Goal: Answer question/provide support: Answer question/provide support

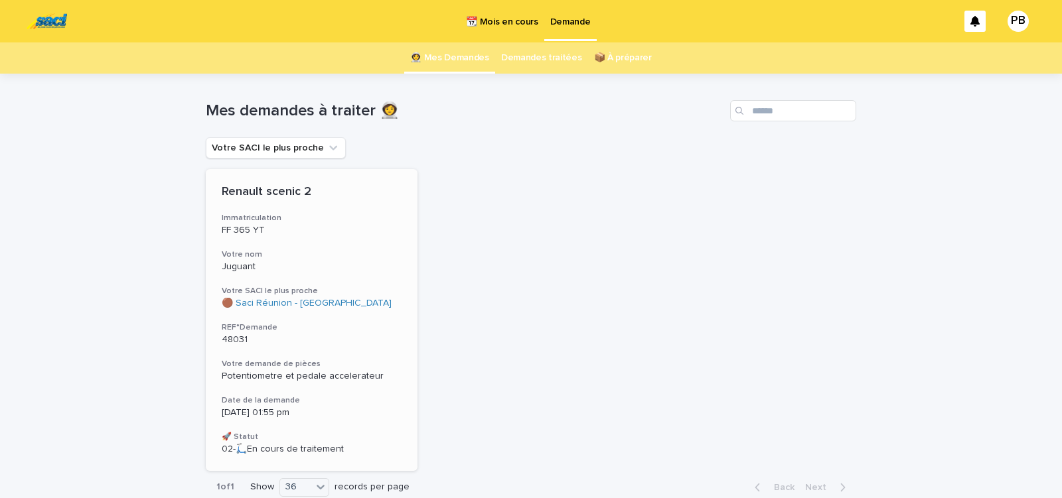
click at [365, 314] on div "Renault scenic 2 Immatriculation FF 365 YT Votre nom Juguant Votre SACI le plus…" at bounding box center [312, 320] width 212 height 302
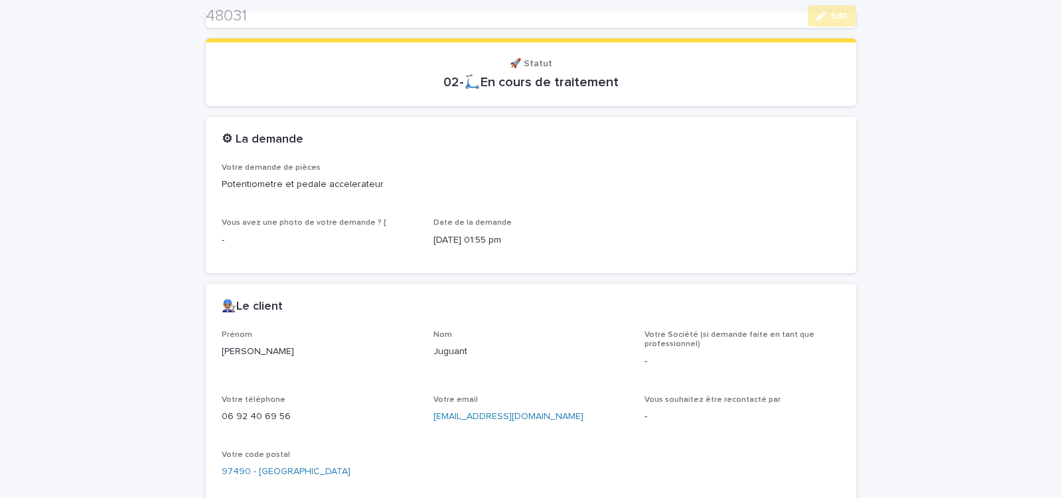
scroll to position [571, 0]
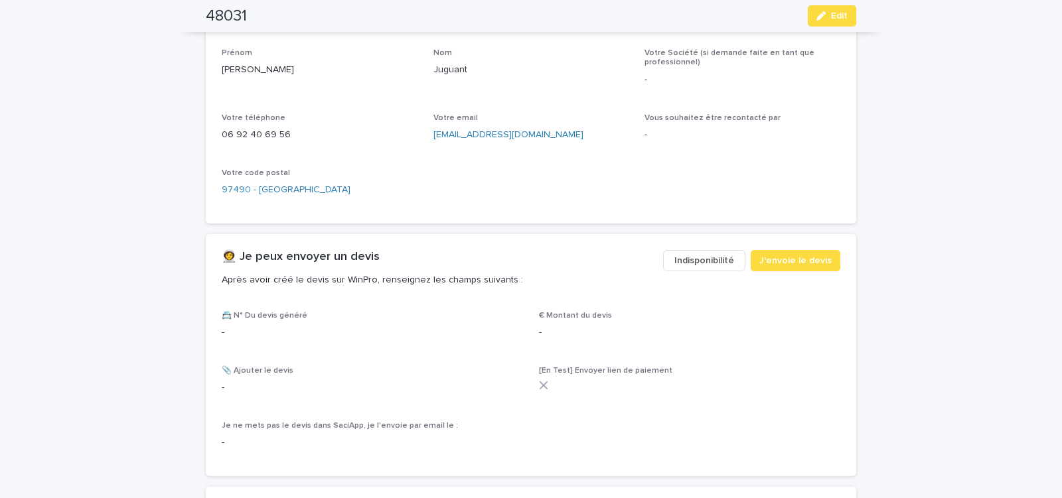
click at [687, 258] on span "Indisponibilité" at bounding box center [704, 260] width 60 height 13
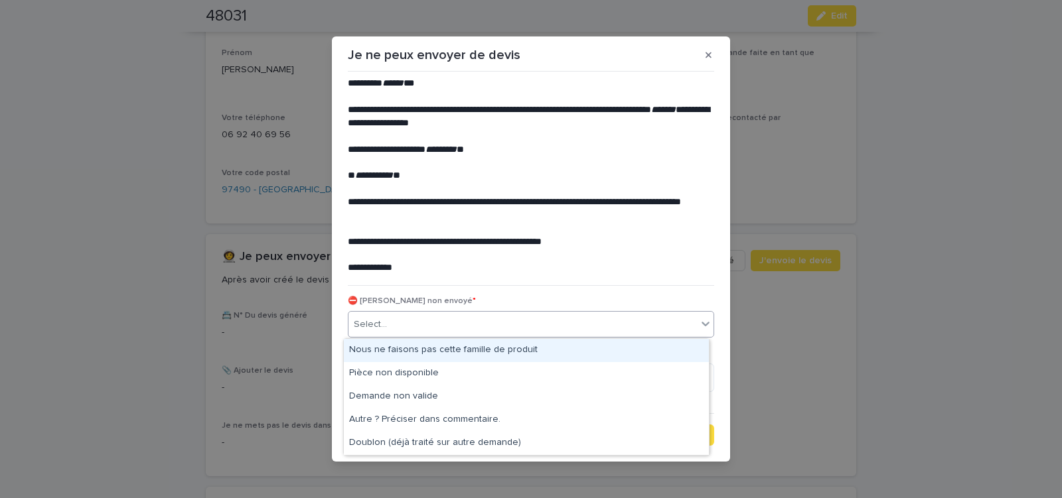
click at [493, 321] on div "Select..." at bounding box center [522, 325] width 348 height 22
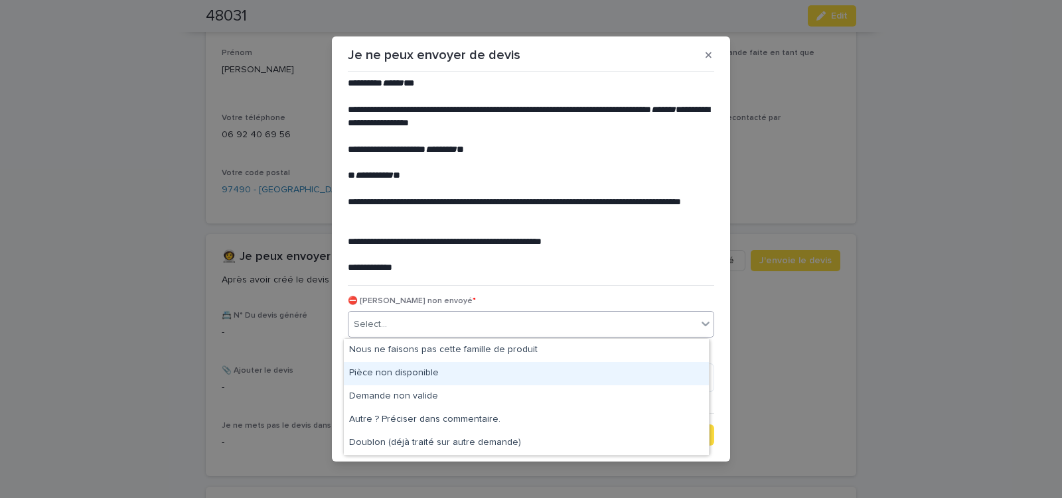
click at [463, 368] on div "Pièce non disponible" at bounding box center [526, 373] width 365 height 23
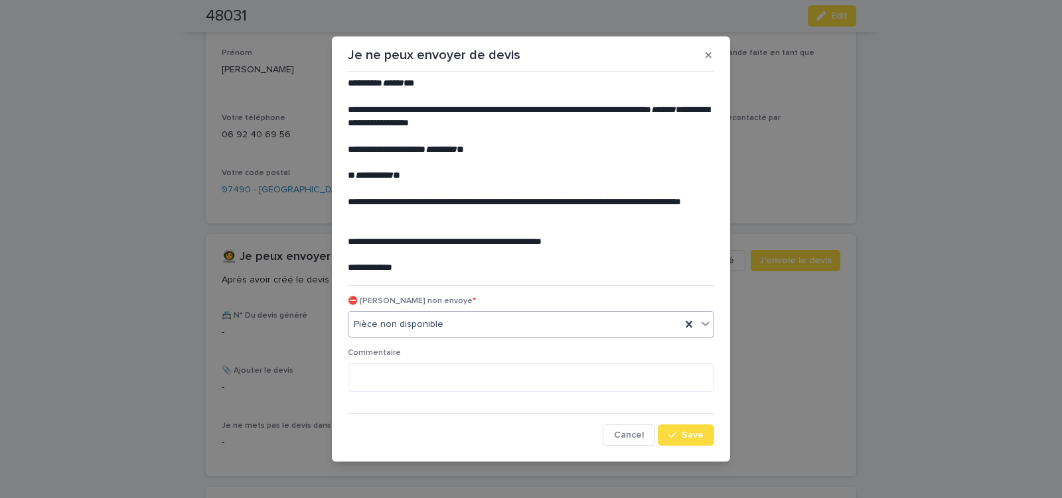
click at [679, 429] on button "Save" at bounding box center [686, 435] width 56 height 21
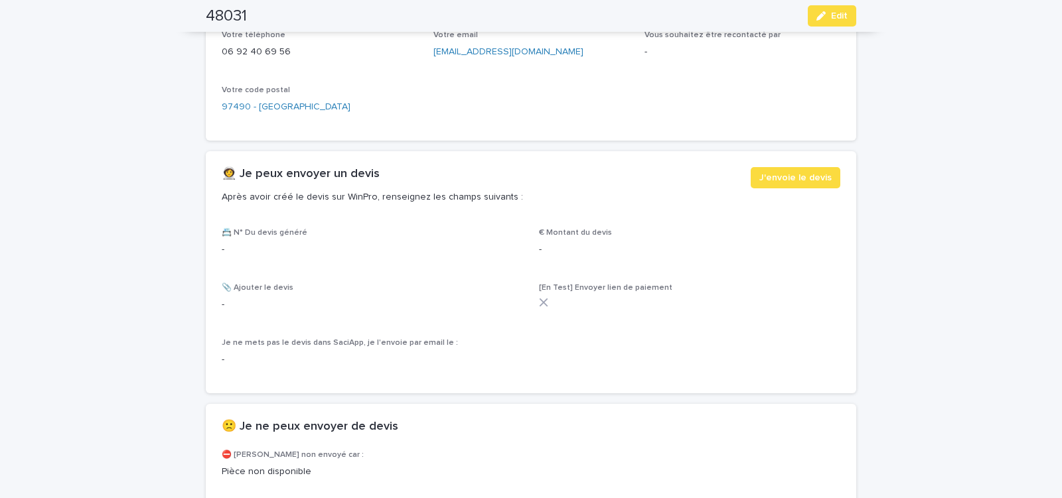
scroll to position [731, 0]
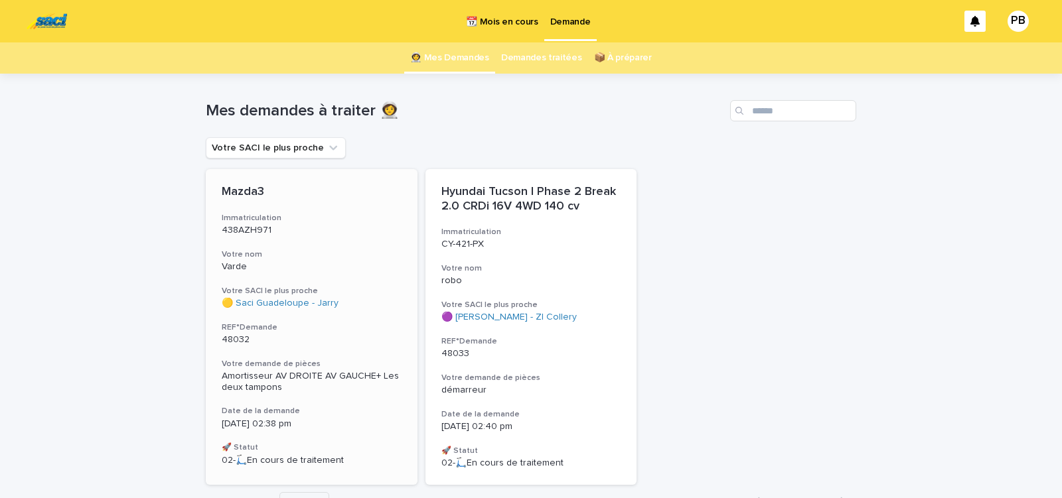
click at [366, 293] on h3 "Votre SACI le plus proche" at bounding box center [312, 291] width 180 height 11
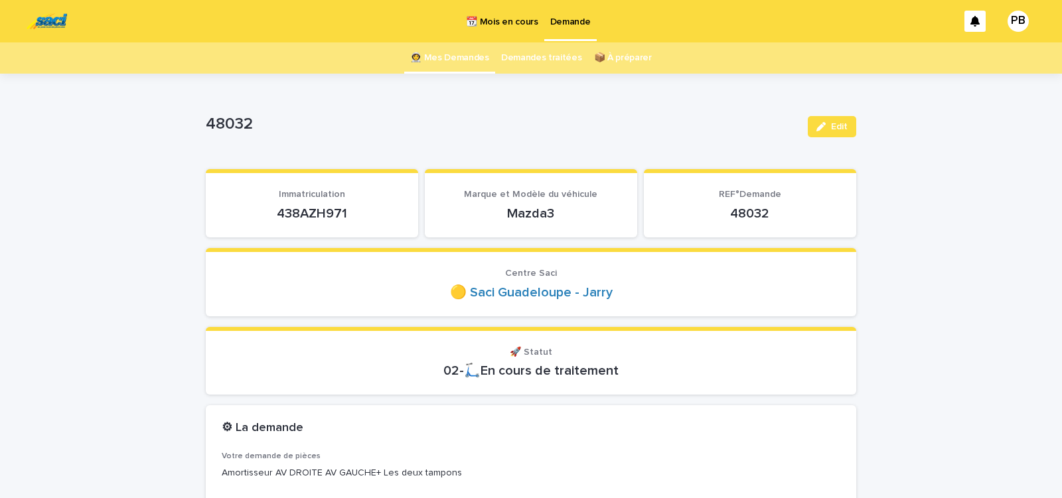
scroll to position [56, 0]
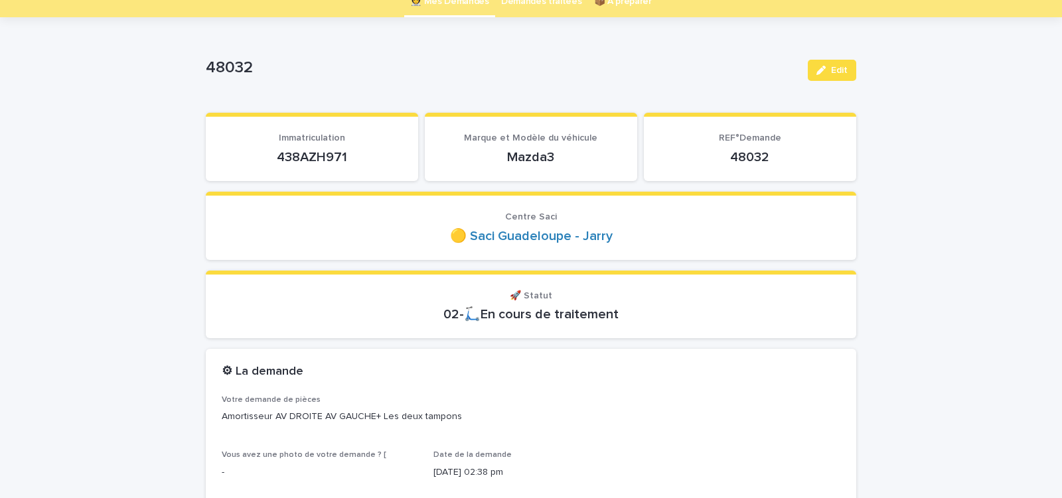
drag, startPoint x: 274, startPoint y: 161, endPoint x: 344, endPoint y: 160, distance: 69.7
click at [343, 160] on p "438AZH971" at bounding box center [312, 157] width 180 height 16
copy p "438AZH971"
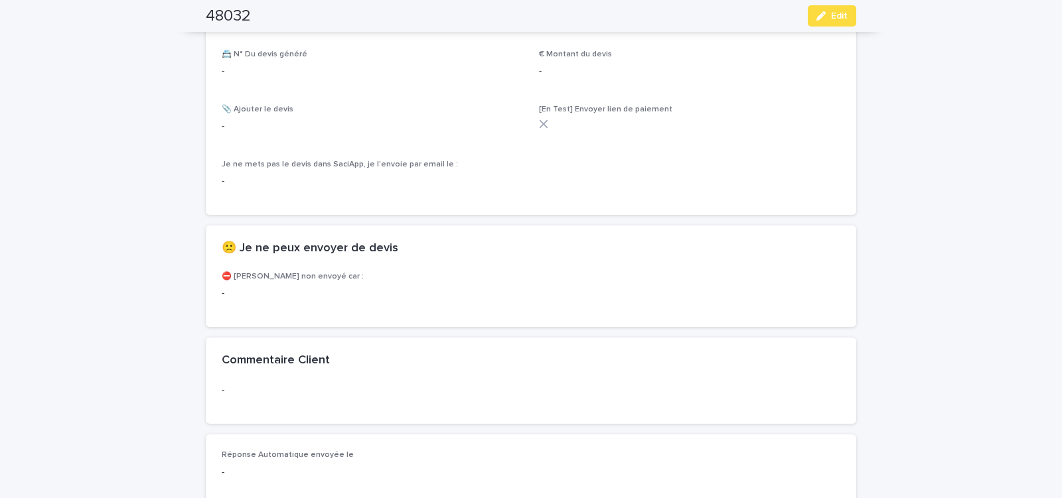
scroll to position [677, 0]
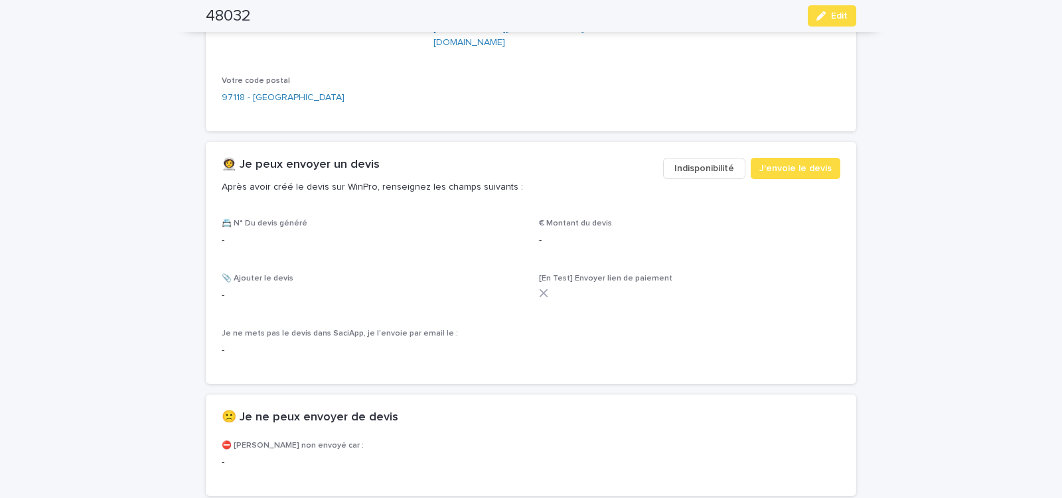
click at [695, 162] on span "Indisponibilité" at bounding box center [704, 168] width 60 height 13
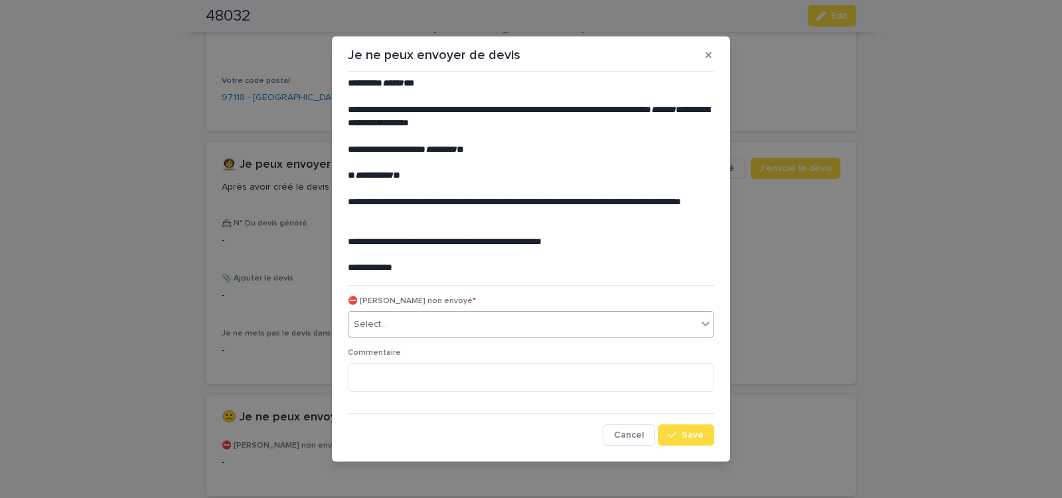
click at [394, 326] on div "Select..." at bounding box center [522, 325] width 348 height 22
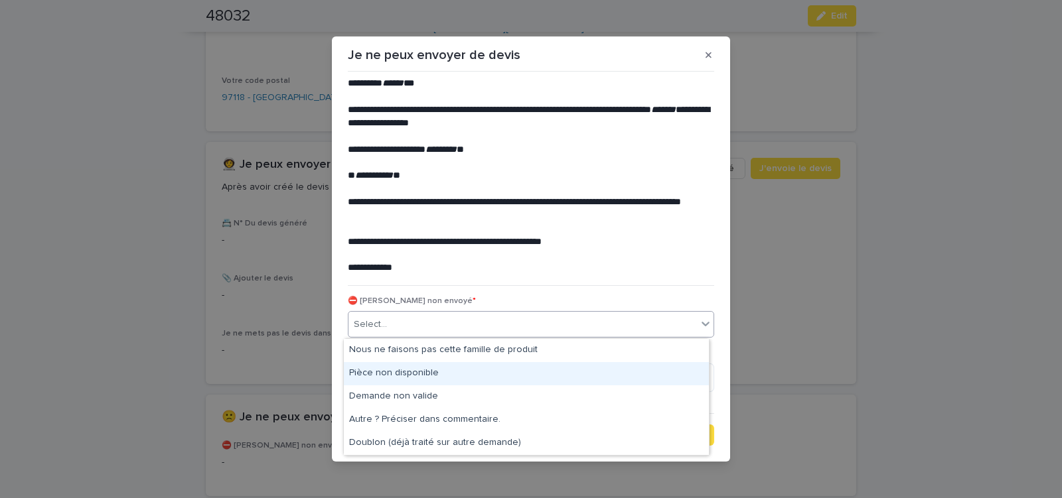
click at [373, 367] on div "Pièce non disponible" at bounding box center [526, 373] width 365 height 23
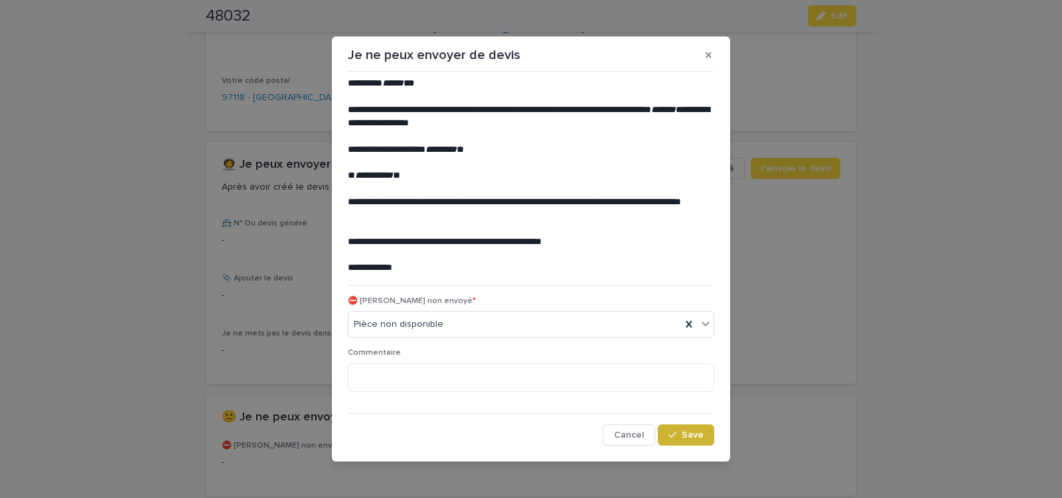
drag, startPoint x: 689, startPoint y: 438, endPoint x: 441, endPoint y: 352, distance: 261.9
click at [689, 437] on span "Save" at bounding box center [693, 435] width 22 height 9
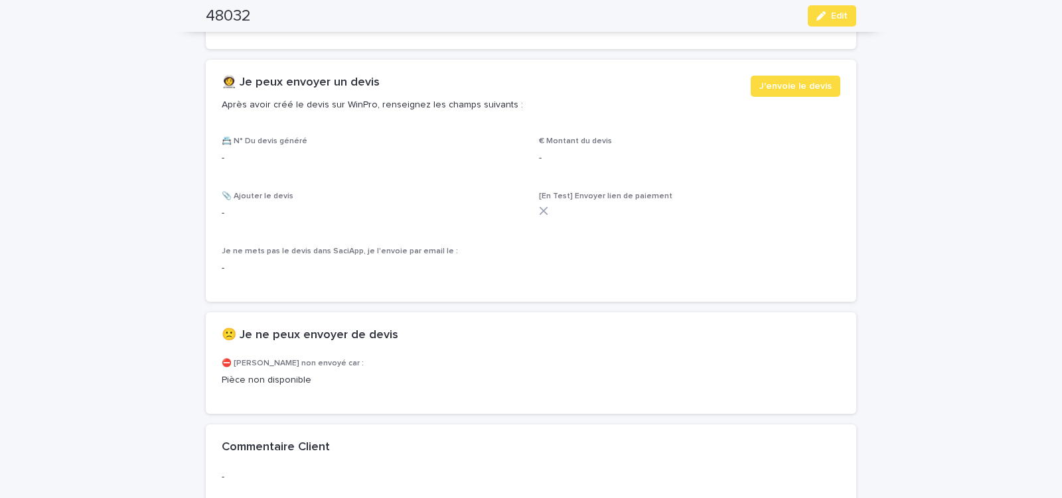
scroll to position [847, 0]
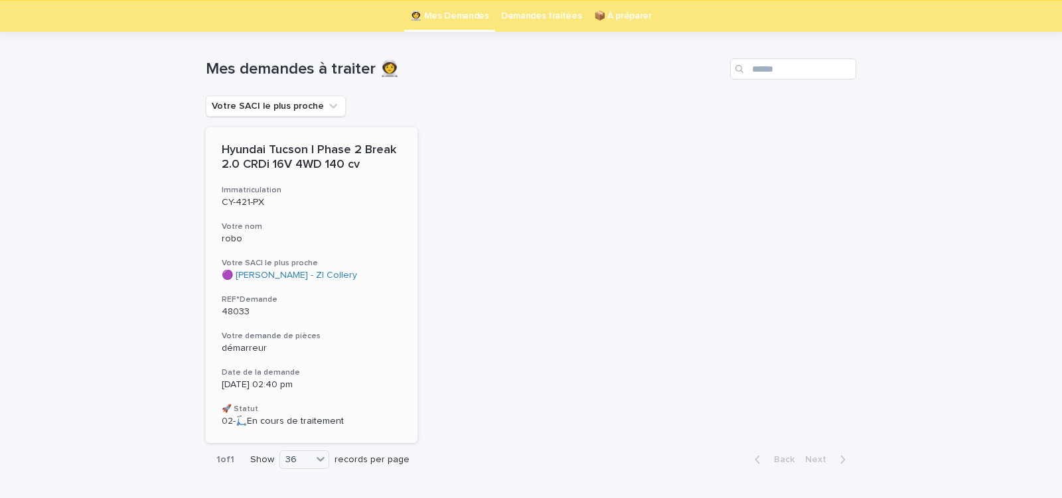
scroll to position [42, 0]
click at [374, 357] on div "Hyundai Tucson I Phase 2 Break 2.0 CRDi 16V 4WD 140 cv Immatriculation CY-421-P…" at bounding box center [312, 285] width 212 height 316
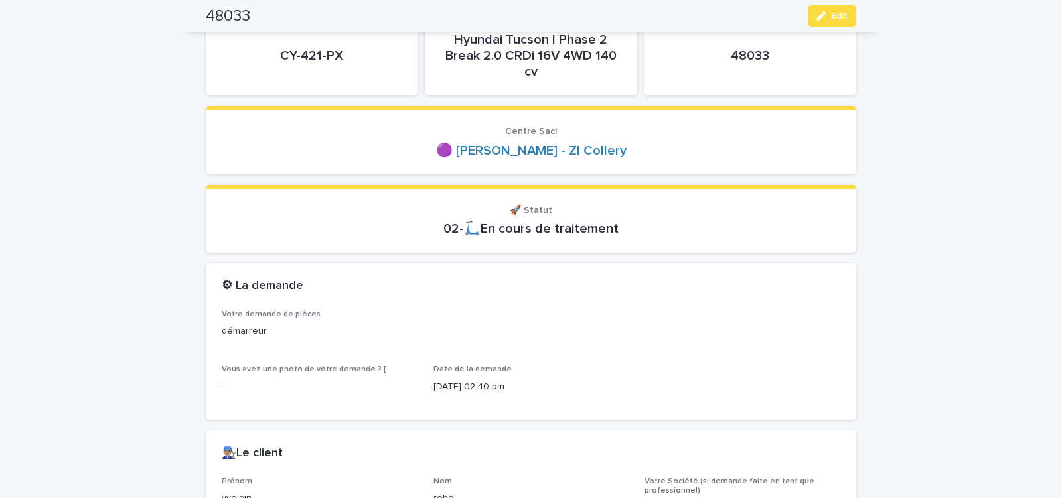
scroll to position [169, 0]
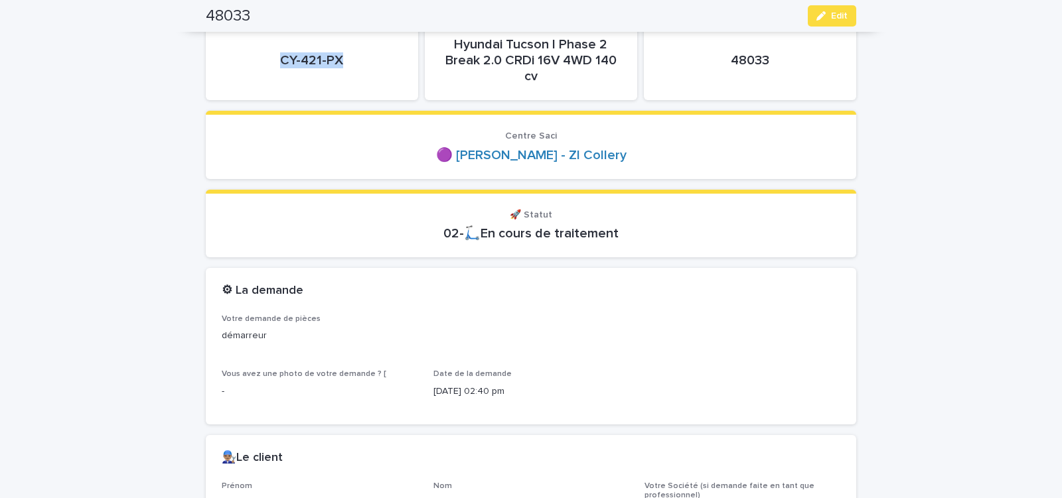
drag, startPoint x: 273, startPoint y: 72, endPoint x: 364, endPoint y: 71, distance: 90.3
click at [360, 72] on div "CY-421-PX" at bounding box center [312, 60] width 180 height 48
copy p "CY-421-PX"
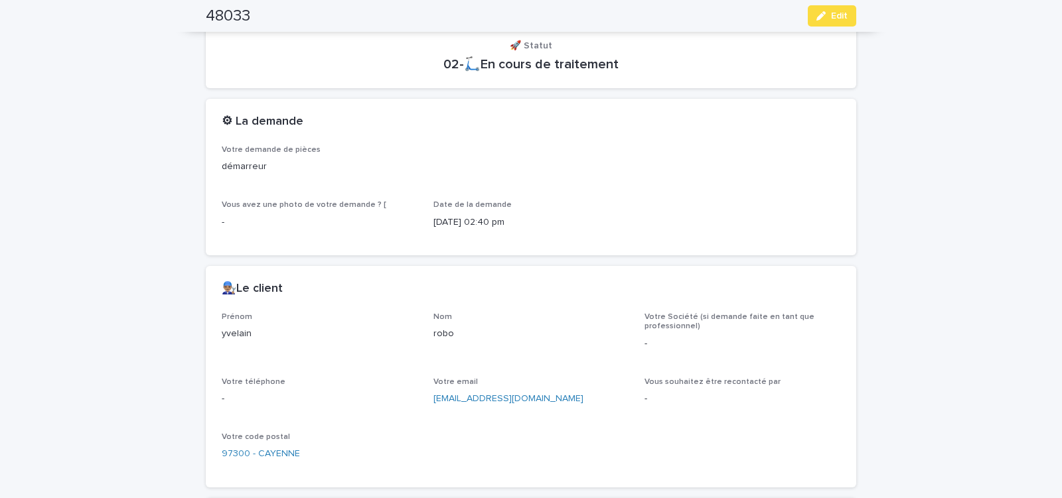
scroll to position [451, 0]
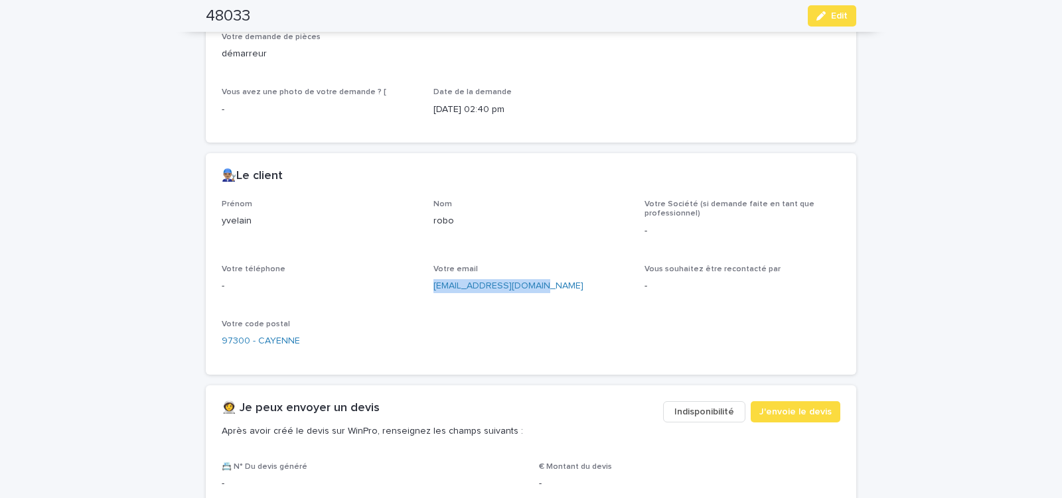
drag, startPoint x: 430, startPoint y: 297, endPoint x: 551, endPoint y: 299, distance: 120.8
click at [549, 299] on div "Prénom yvelain Nom robo Votre Société (si demande faite en tant que professionn…" at bounding box center [531, 279] width 618 height 159
copy link "[EMAIL_ADDRESS][DOMAIN_NAME]"
click at [800, 407] on span "J'envoie le devis" at bounding box center [795, 411] width 72 height 13
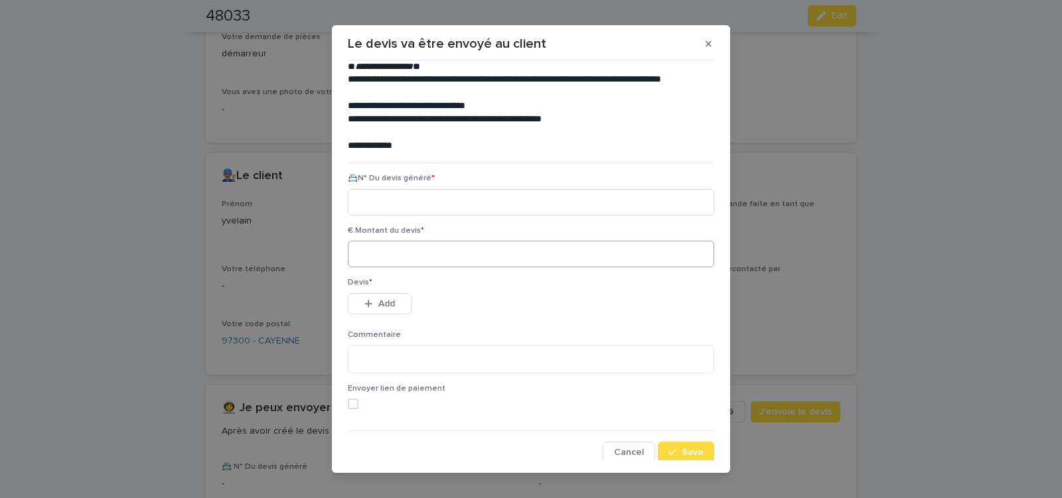
scroll to position [60, 0]
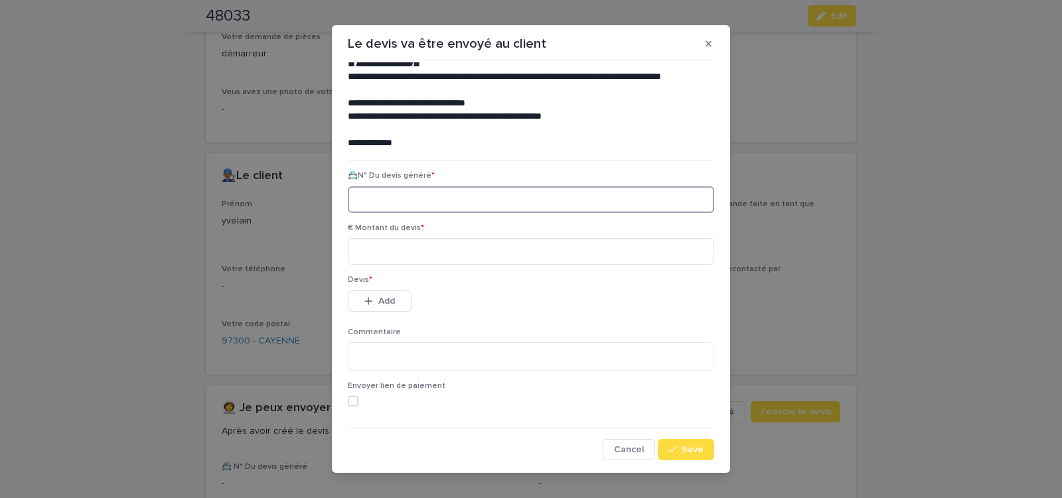
paste input "********"
type input "********"
click at [419, 255] on input at bounding box center [531, 251] width 366 height 27
type input "******"
click at [386, 301] on span "Add" at bounding box center [386, 301] width 17 height 9
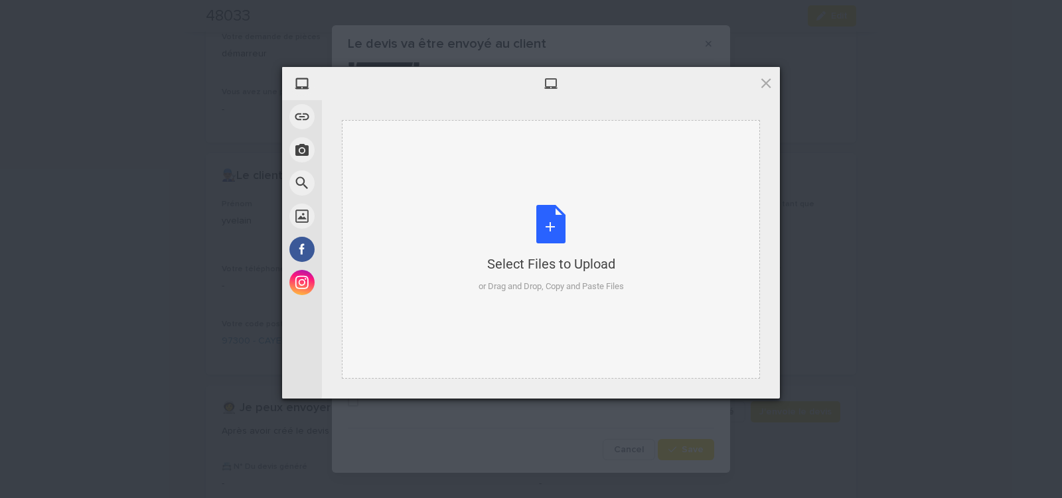
click at [551, 221] on div "Select Files to Upload or Drag and Drop, Copy and Paste Files" at bounding box center [550, 249] width 145 height 88
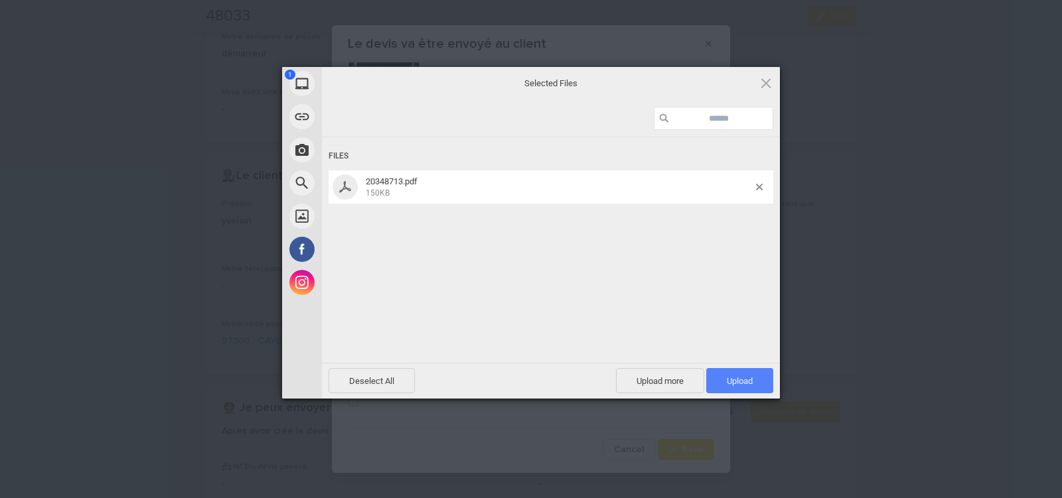
click at [755, 379] on span "Upload 1" at bounding box center [739, 380] width 67 height 25
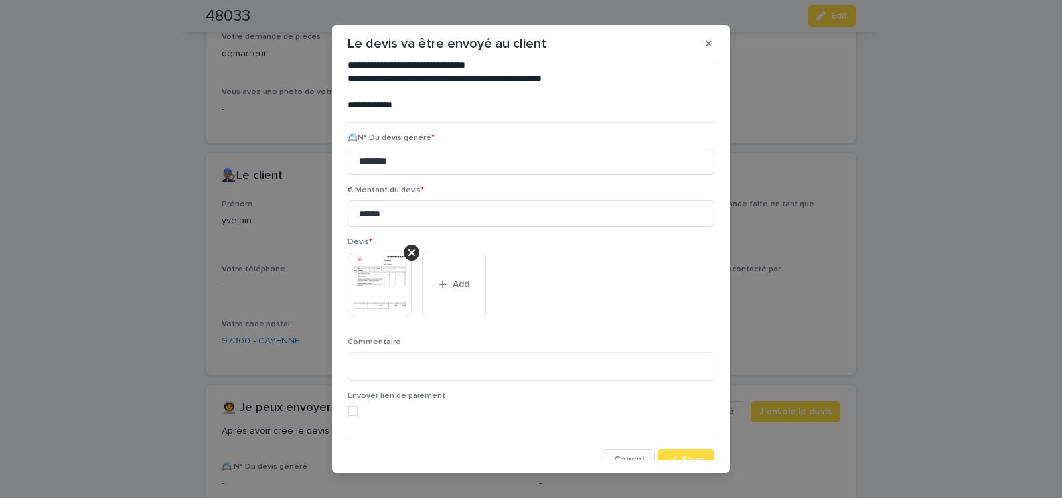
scroll to position [108, 0]
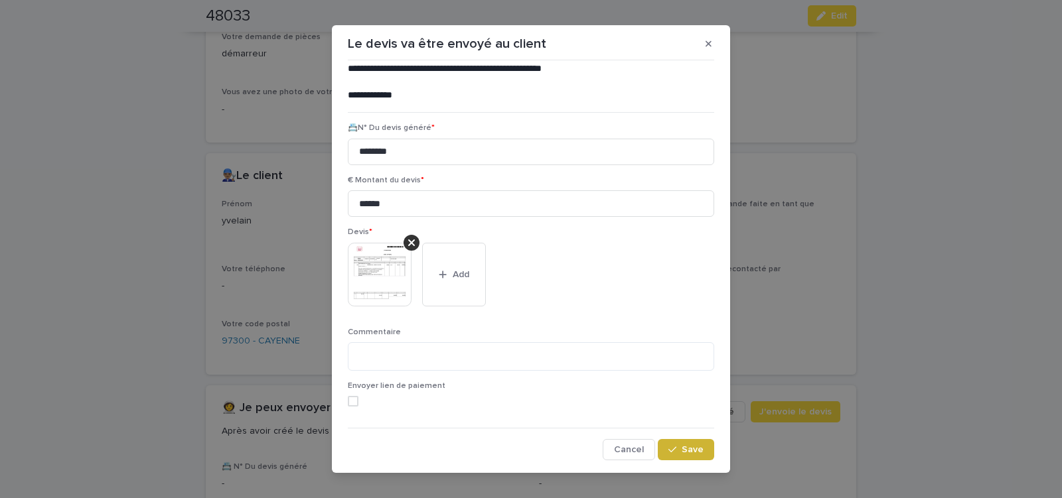
click at [689, 453] on span "Save" at bounding box center [693, 449] width 22 height 9
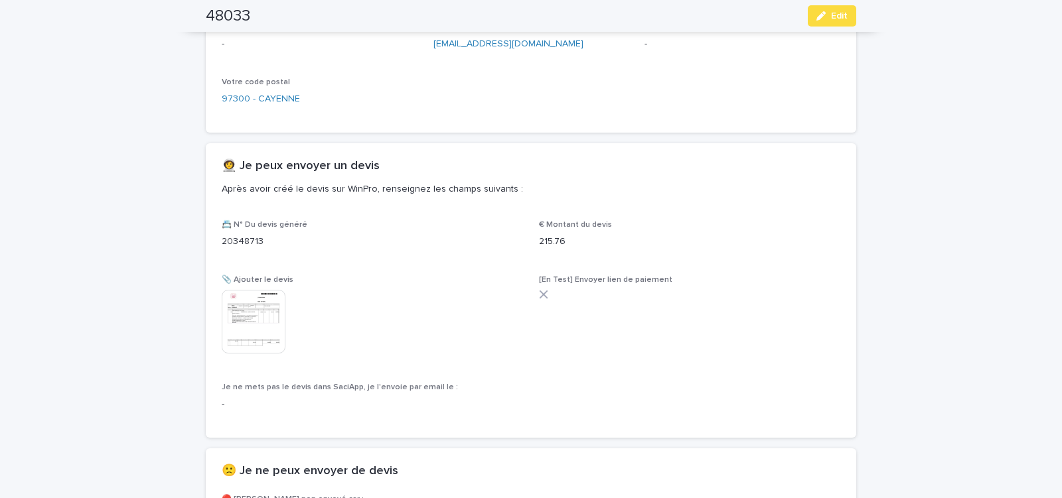
scroll to position [693, 0]
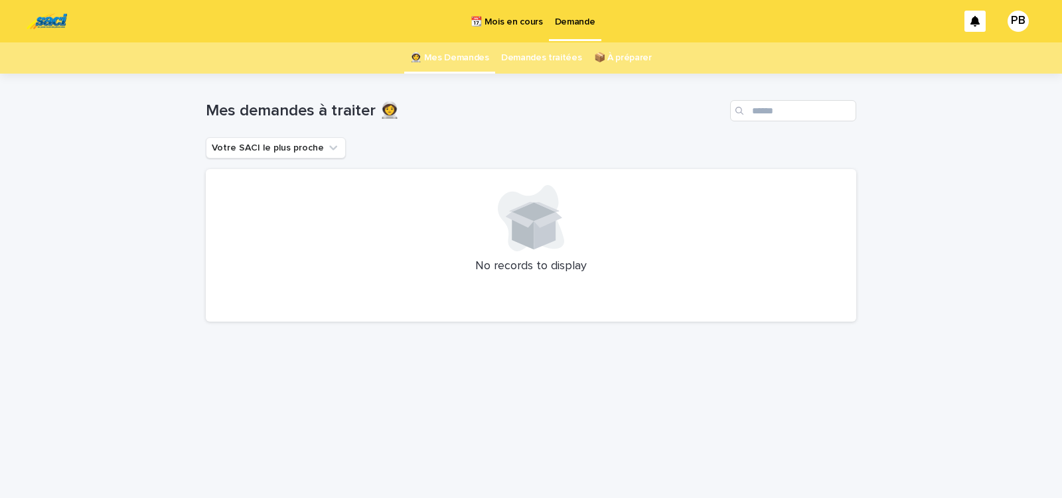
click at [495, 21] on p "📆 Mois en cours" at bounding box center [506, 14] width 72 height 28
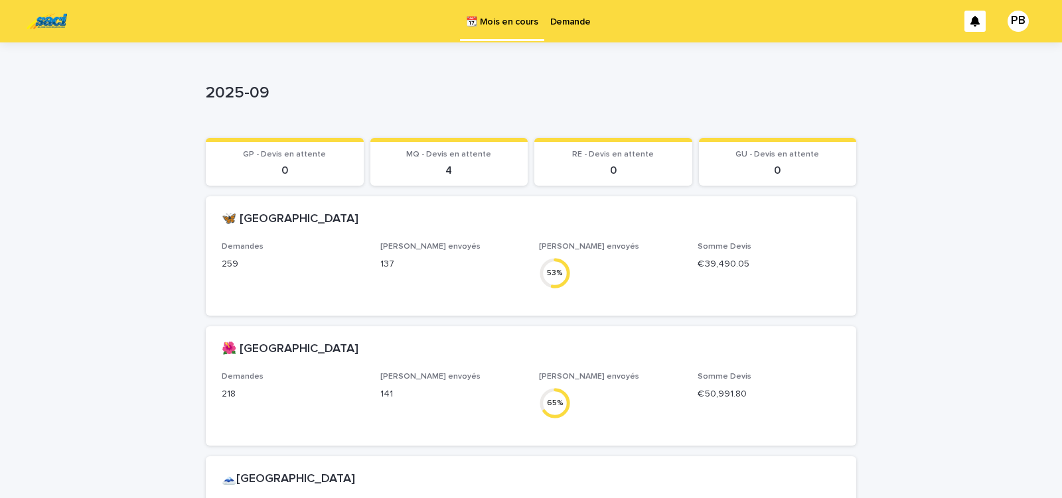
click at [573, 23] on p "Demande" at bounding box center [570, 14] width 40 height 28
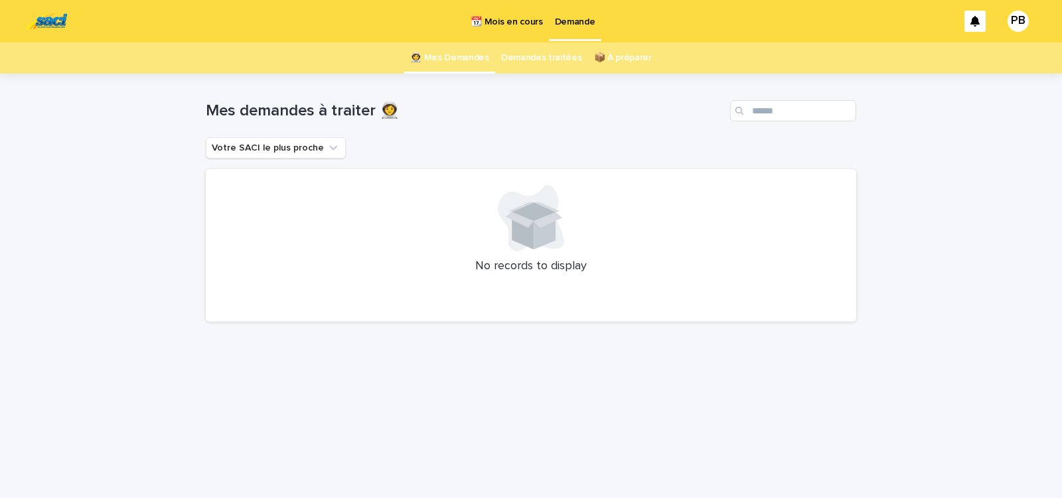
click at [131, 121] on div "Loading... Saving… Loading... Saving… Mes demandes à traiter 👩‍🚀 Votre SACI le …" at bounding box center [531, 286] width 1062 height 425
click at [632, 131] on div "Mes demandes à traiter 👩‍🚀" at bounding box center [531, 106] width 650 height 64
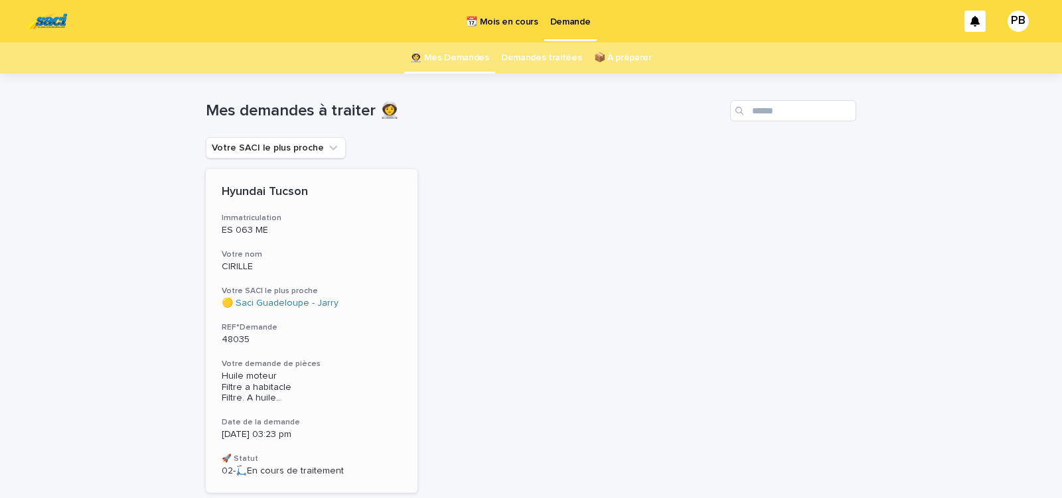
click at [332, 370] on div "Huile moteur Filtre a habitacle Filtre. A huile ..." at bounding box center [312, 386] width 180 height 36
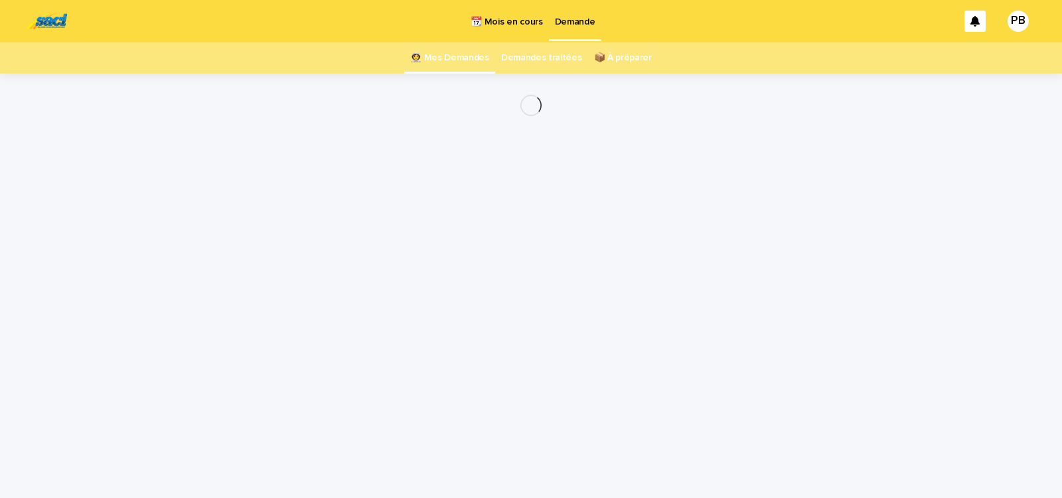
click at [328, 370] on div "Loading... Saving… Loading... Saving…" at bounding box center [531, 270] width 664 height 392
click at [326, 372] on div "Loading... Saving… Loading... Saving…" at bounding box center [531, 270] width 664 height 392
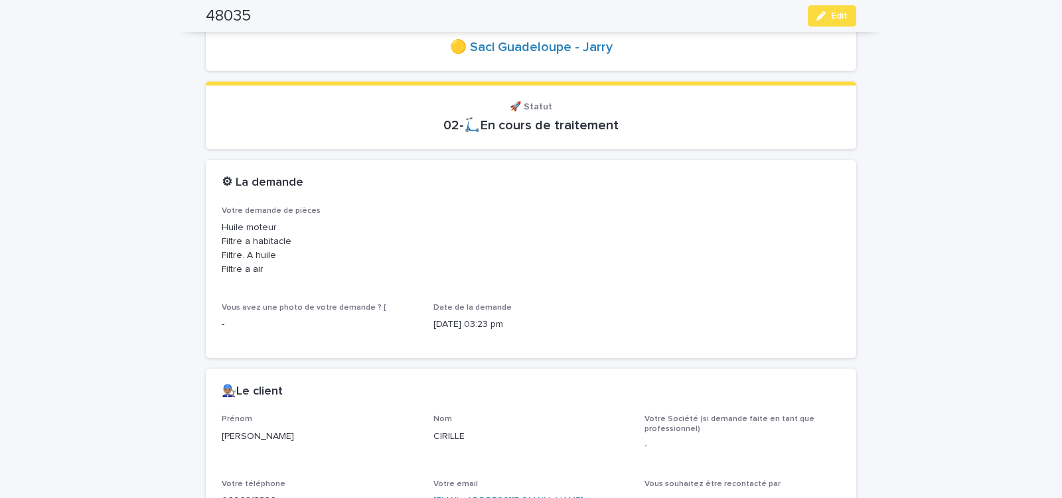
scroll to position [169, 0]
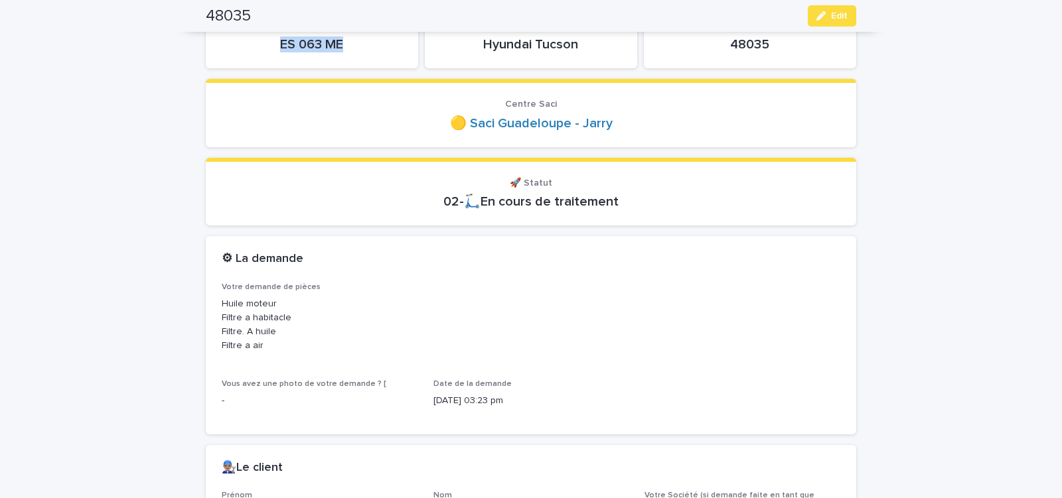
drag, startPoint x: 273, startPoint y: 49, endPoint x: 354, endPoint y: 54, distance: 81.8
click at [352, 52] on div "ES 063 ME" at bounding box center [312, 43] width 180 height 19
copy p "ES 063 ME"
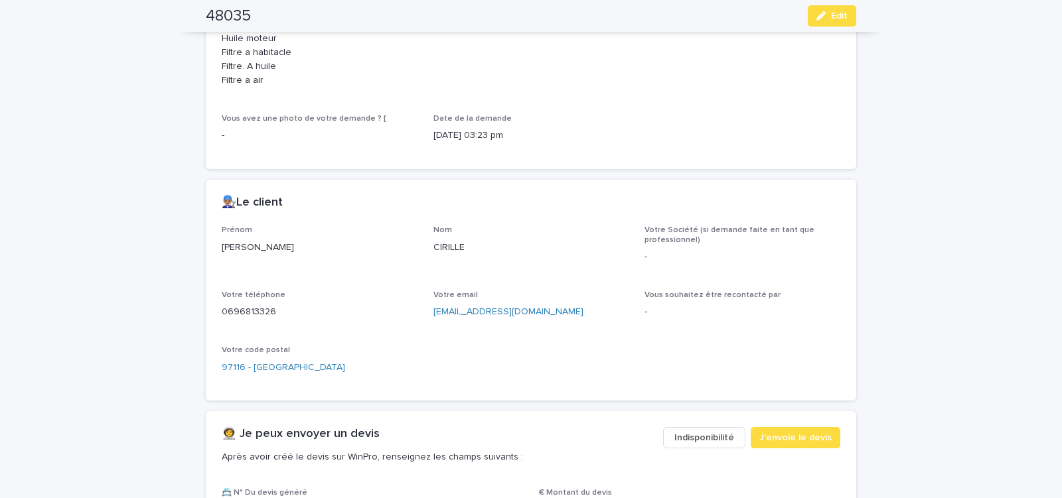
scroll to position [451, 0]
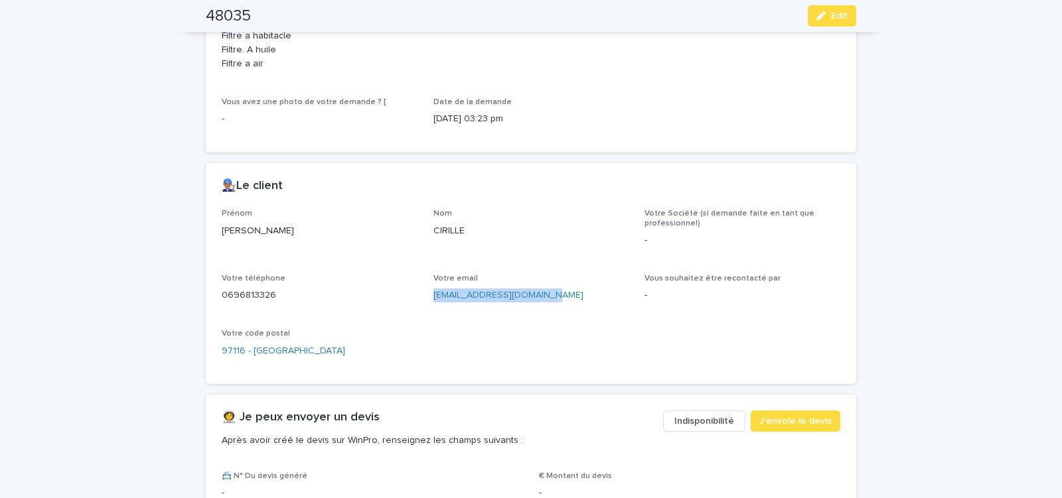
drag, startPoint x: 423, startPoint y: 301, endPoint x: 543, endPoint y: 306, distance: 120.9
click at [538, 306] on div "Prénom [PERSON_NAME] Votre Société (si demande faite en tant que professionnel)…" at bounding box center [531, 288] width 618 height 159
copy link "[EMAIL_ADDRESS][DOMAIN_NAME]"
click at [766, 425] on span "J'envoie le devis" at bounding box center [795, 421] width 72 height 13
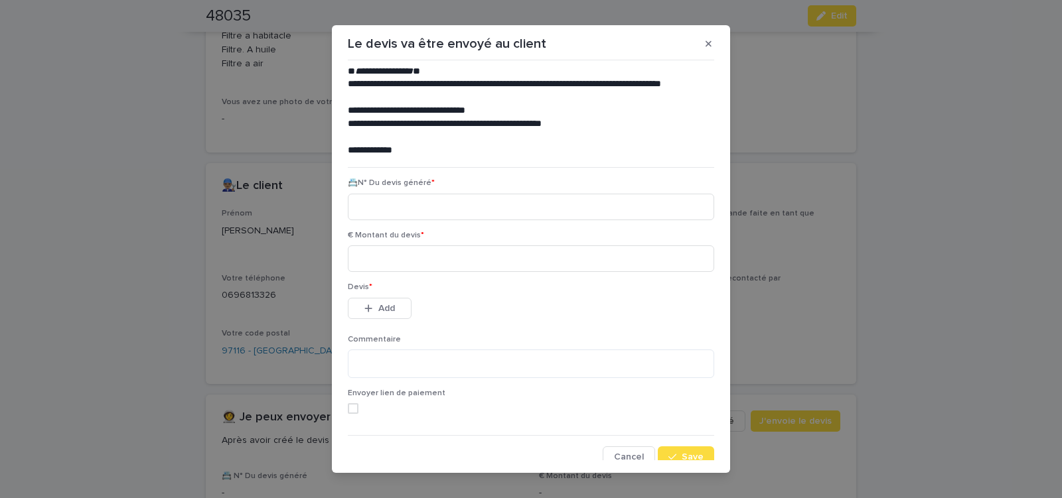
scroll to position [60, 0]
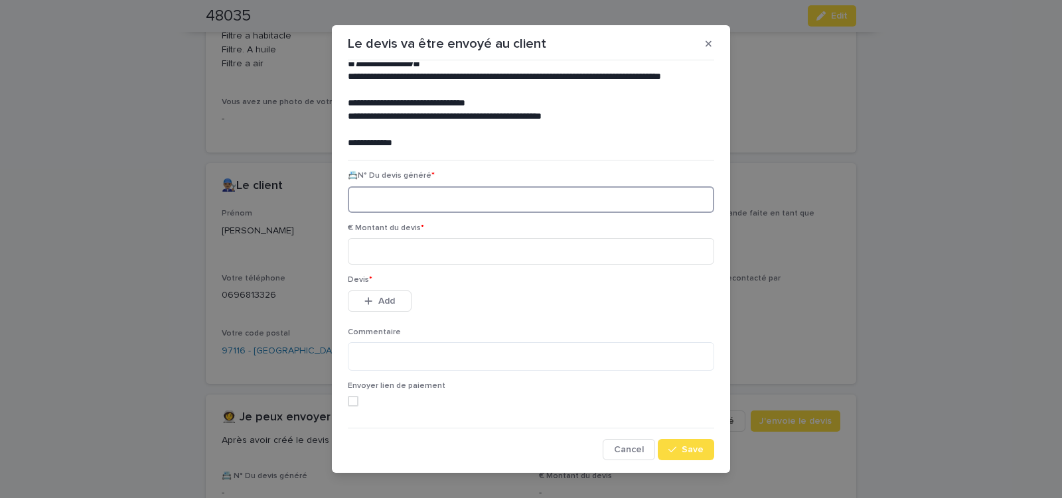
paste input "********"
type input "********"
click at [394, 258] on input at bounding box center [531, 251] width 366 height 27
type input "******"
click at [378, 303] on span "Add" at bounding box center [386, 301] width 17 height 9
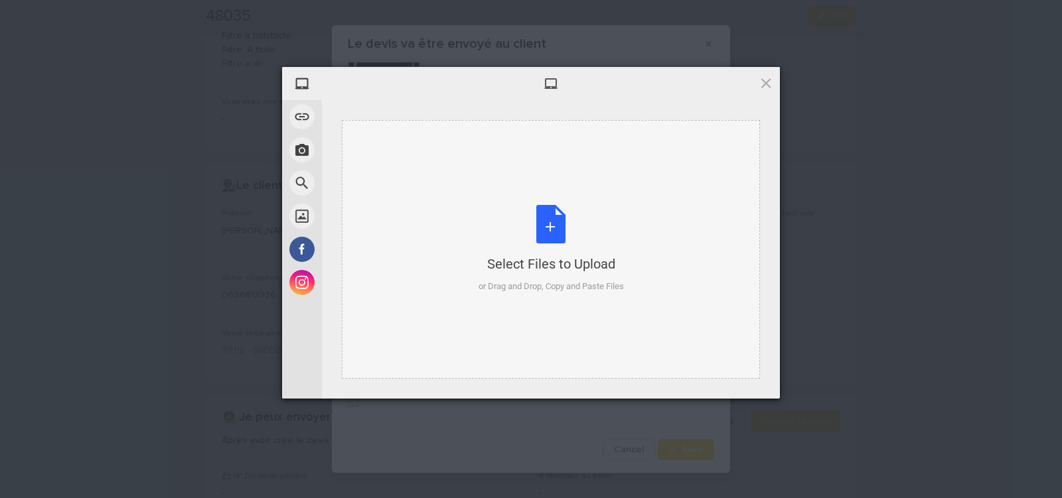
click at [554, 228] on div "Select Files to Upload or Drag and Drop, Copy and Paste Files" at bounding box center [550, 249] width 145 height 88
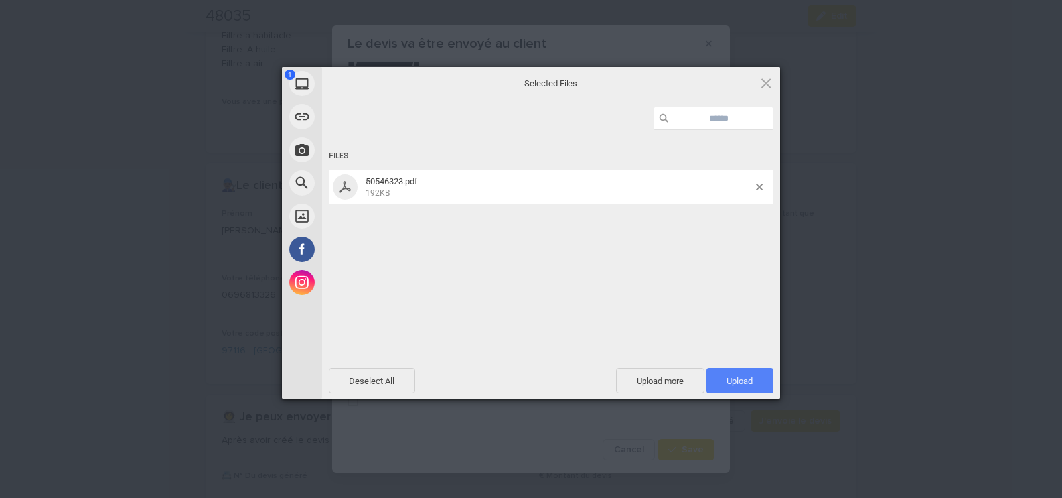
click at [748, 380] on span "Upload 1" at bounding box center [740, 381] width 26 height 10
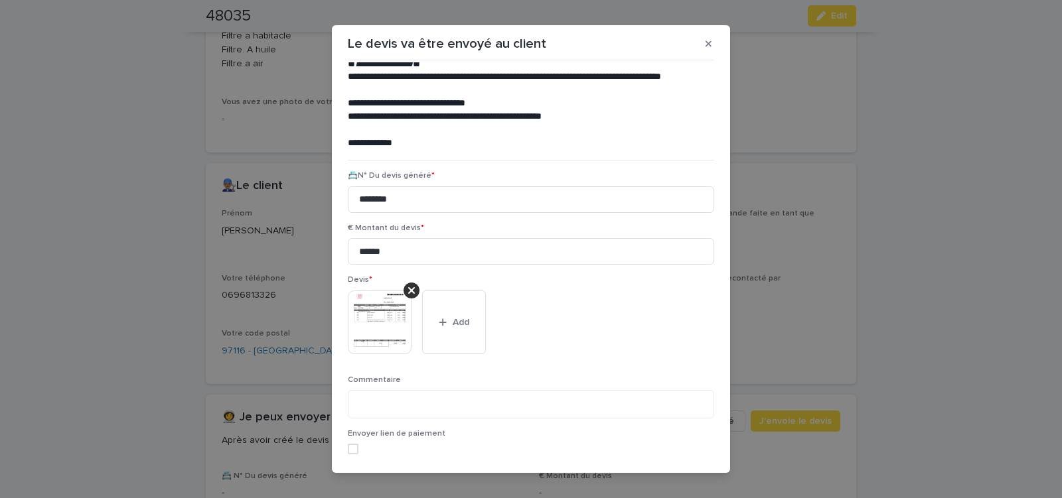
scroll to position [108, 0]
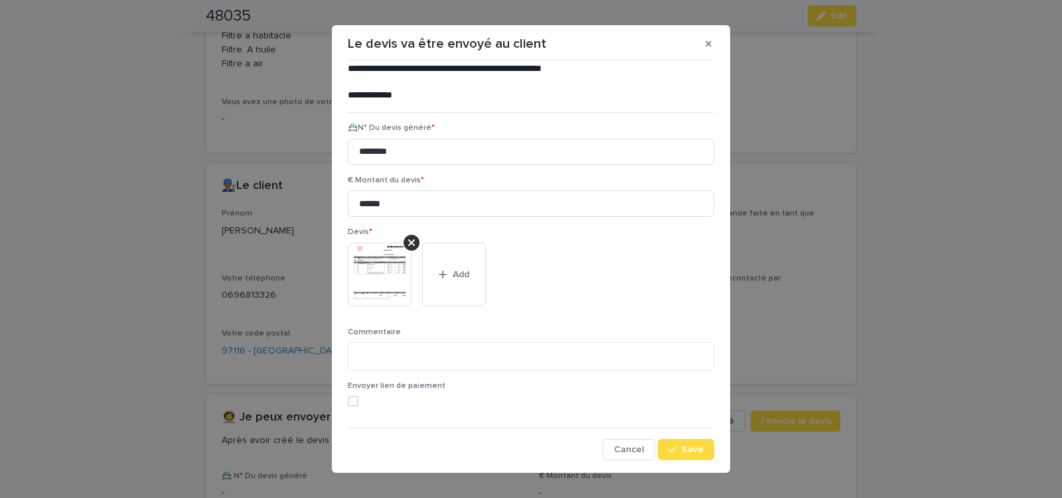
drag, startPoint x: 699, startPoint y: 337, endPoint x: 683, endPoint y: 391, distance: 55.9
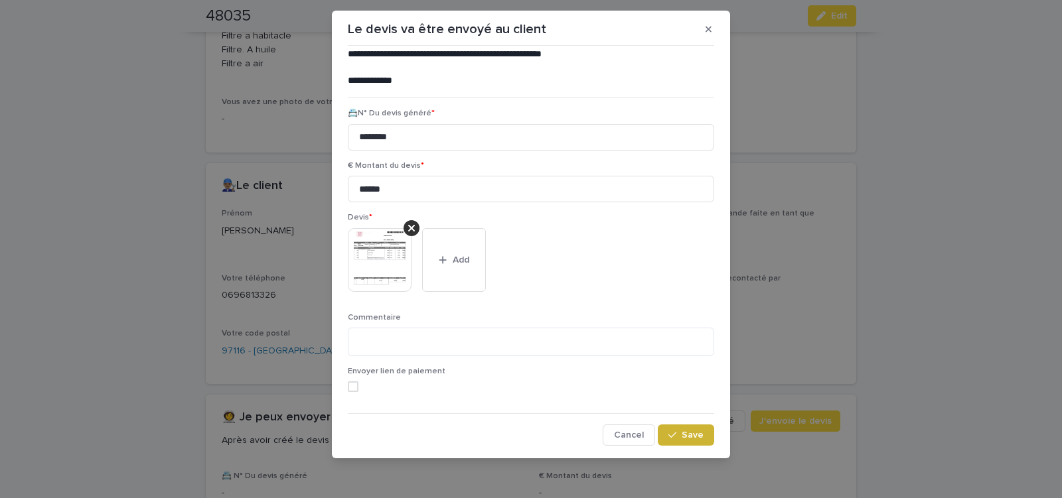
click at [683, 436] on span "Save" at bounding box center [693, 435] width 22 height 9
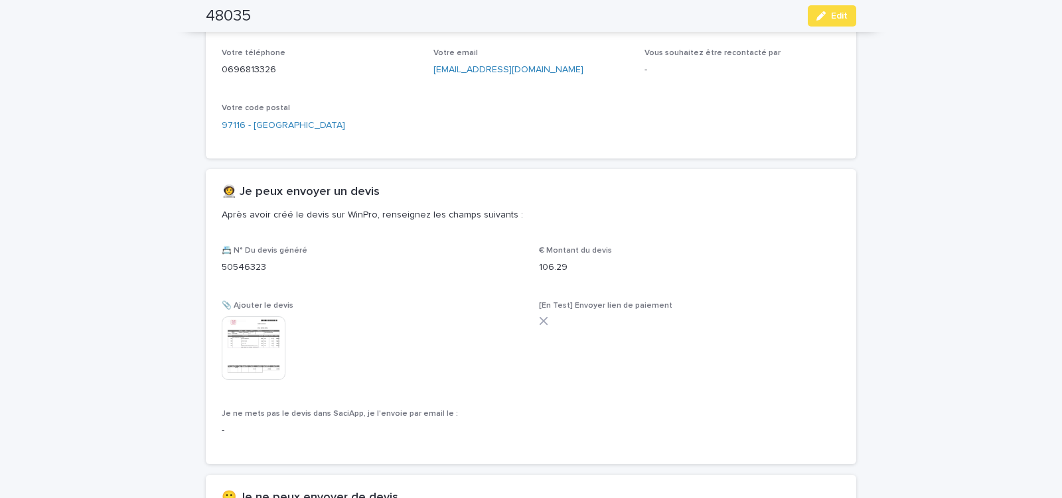
scroll to position [693, 0]
